Goal: Information Seeking & Learning: Learn about a topic

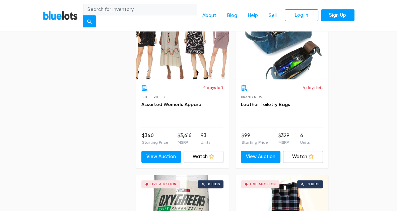
scroll to position [2190, 0]
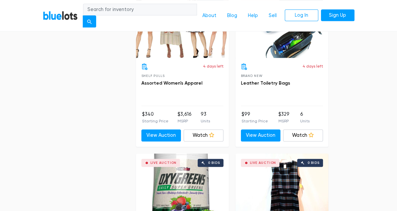
scroll to position [2227, 0]
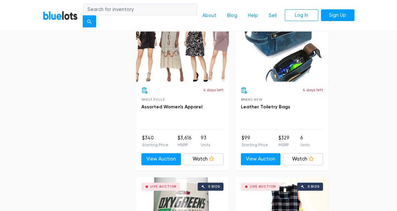
scroll to position [2200, 0]
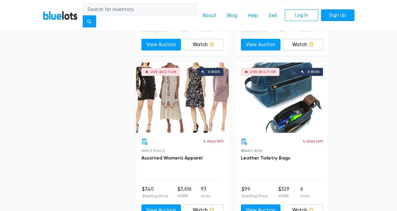
scroll to position [2133, 0]
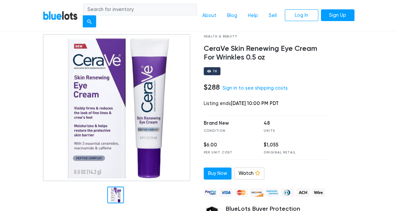
scroll to position [27, 0]
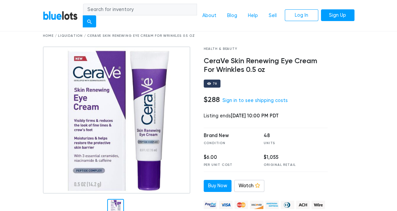
click at [204, 128] on div "Brand New Condition 48 Units $6.00 Per Unit Cost $1,055 Original Retail" at bounding box center [266, 150] width 124 height 45
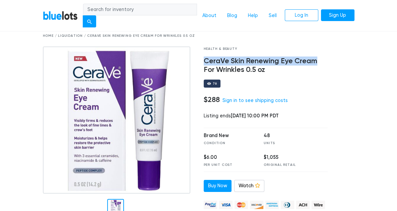
drag, startPoint x: 201, startPoint y: 50, endPoint x: 316, endPoint y: 49, distance: 115.3
click at [316, 49] on div "Health & Beauty CeraVe Skin Renewing Eye Cream For Wrinkles 0.5 oz 76 $288 Sign…" at bounding box center [266, 158] width 134 height 222
copy h4 "CeraVe Skin Renewing Eye Cream"
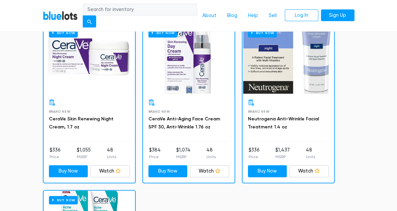
scroll to position [528, 0]
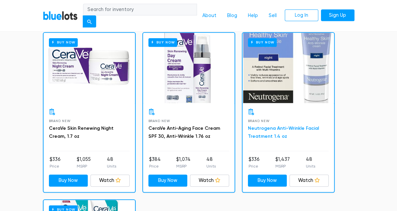
click at [248, 126] on link "Neutrogena Anti-Wrinkle Facial Treatment 1.4 oz" at bounding box center [283, 133] width 71 height 14
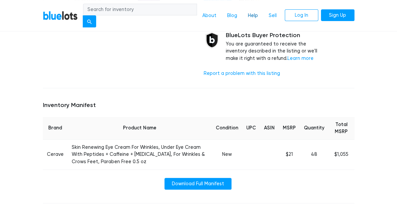
scroll to position [211, 0]
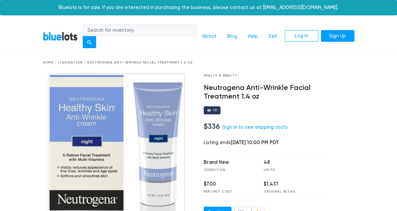
click at [276, 107] on div "70" at bounding box center [266, 111] width 124 height 8
drag, startPoint x: 200, startPoint y: 77, endPoint x: 253, endPoint y: 80, distance: 52.7
click at [253, 80] on div "Health & Beauty Neutrogena Anti-Wrinkle Facial Treatment 1.4 oz 70 $336 Sign in…" at bounding box center [266, 184] width 134 height 222
click at [43, 60] on div "Home / Liquidation / Neutrogena Anti-Wrinkle Facial Treatment 1.4 oz" at bounding box center [199, 62] width 312 height 5
click at [96, 36] on button "submit" at bounding box center [89, 42] width 13 height 12
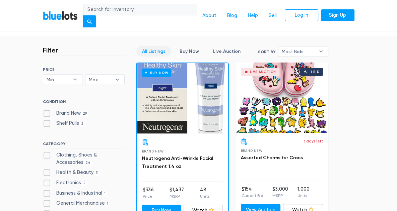
scroll to position [185, 0]
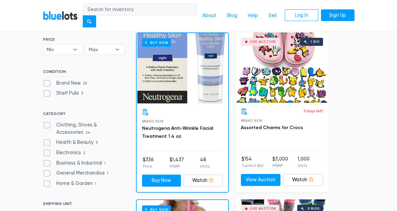
click at [44, 145] on label "Health & Beauty 3" at bounding box center [71, 142] width 57 height 7
click at [44, 143] on Beauty"] "Health & Beauty 3" at bounding box center [45, 141] width 4 height 4
checkbox Beauty"] "true"
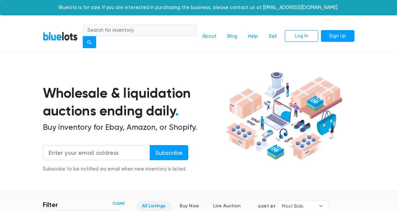
scroll to position [175, 0]
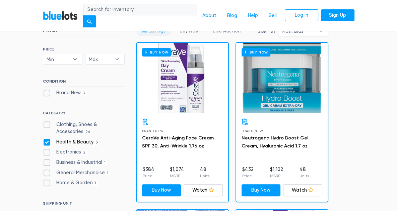
click at [43, 156] on label "Electronics 2" at bounding box center [65, 152] width 45 height 7
click at [43, 153] on input "Electronics 2" at bounding box center [45, 151] width 4 height 4
checkbox input "true"
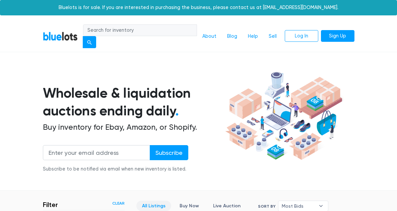
scroll to position [175, 0]
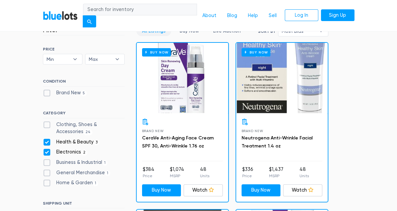
click at [43, 165] on label "Business & Industrial 1" at bounding box center [75, 162] width 65 height 7
click at [43, 164] on Industrial"] "Business & Industrial 1" at bounding box center [45, 161] width 4 height 4
checkbox Industrial"] "true"
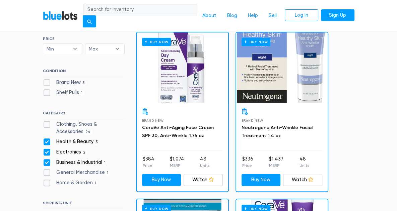
scroll to position [181, 0]
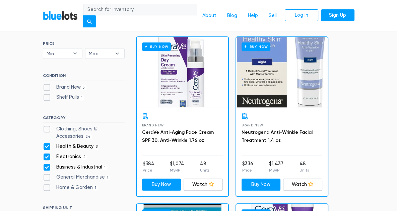
click at [43, 99] on label "Shelf Pulls 1" at bounding box center [64, 97] width 42 height 7
click at [43, 98] on Pulls"] "Shelf Pulls 1" at bounding box center [45, 96] width 4 height 4
checkbox Pulls"] "true"
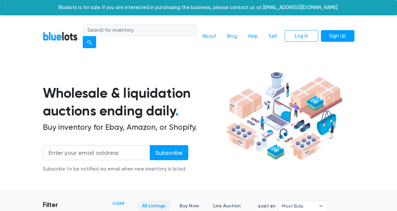
scroll to position [175, 0]
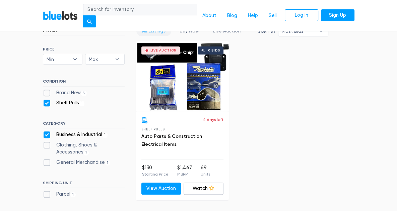
click at [163, 88] on div "Live Auction 0 bids" at bounding box center [182, 76] width 93 height 70
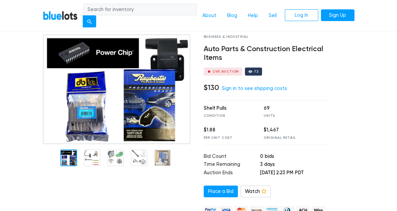
scroll to position [40, 0]
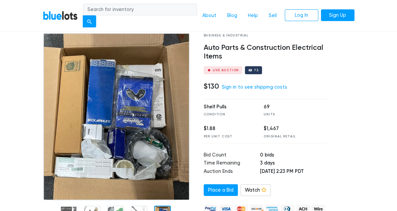
click at [154, 206] on div at bounding box center [162, 214] width 17 height 17
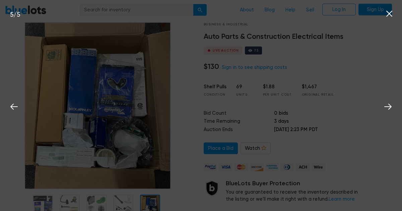
click at [358, 60] on div "5 / 5" at bounding box center [201, 105] width 402 height 211
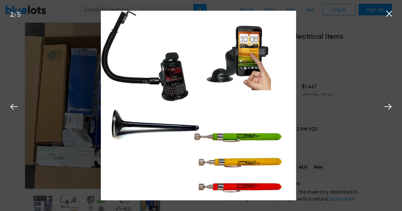
click at [325, 63] on div "2 / 5" at bounding box center [201, 105] width 402 height 211
